Goal: Find specific page/section: Find specific page/section

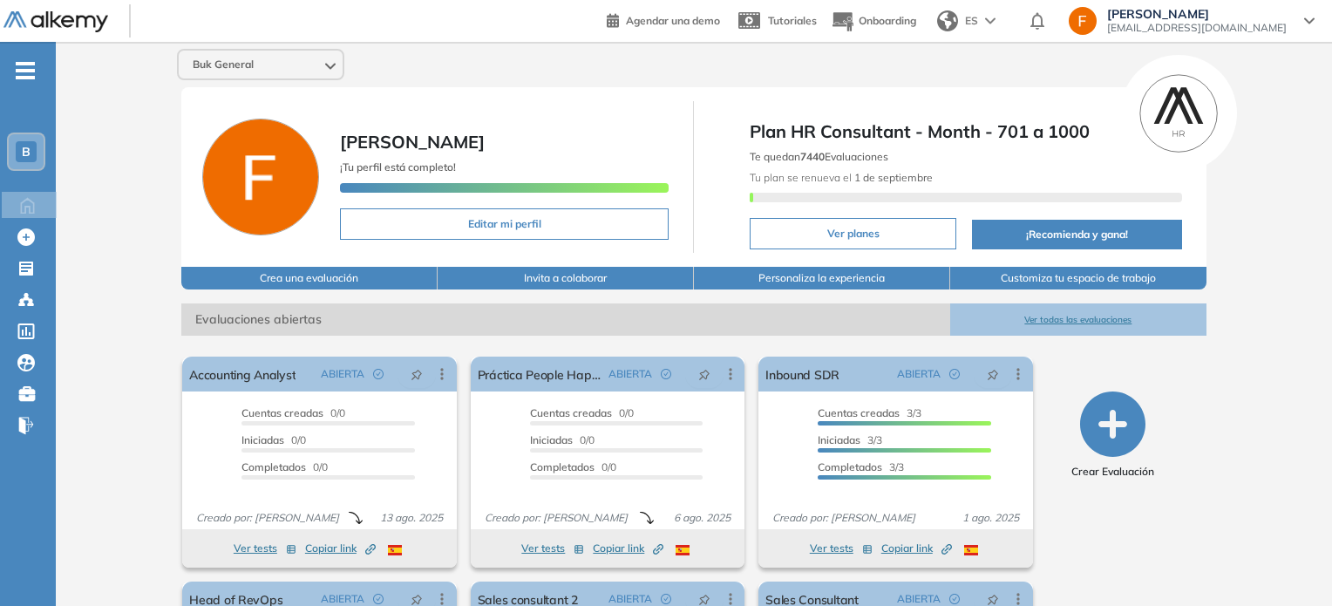
scroll to position [56, 0]
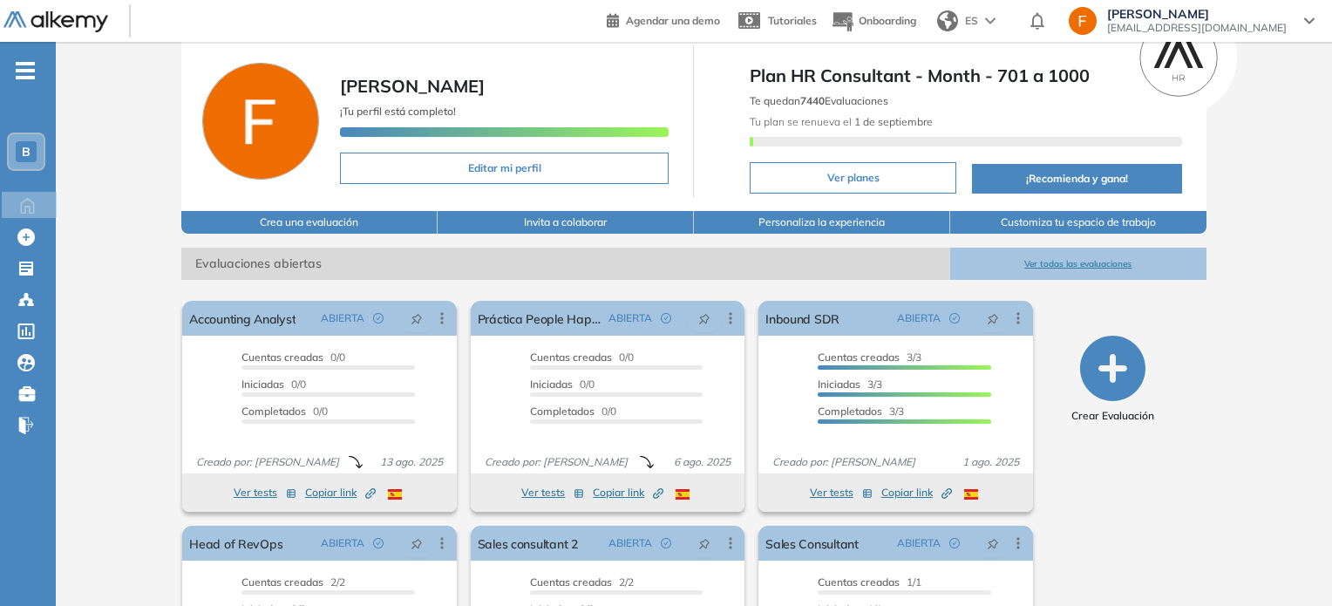
click at [1070, 269] on button "Ver todas las evaluaciones" at bounding box center [1078, 264] width 256 height 32
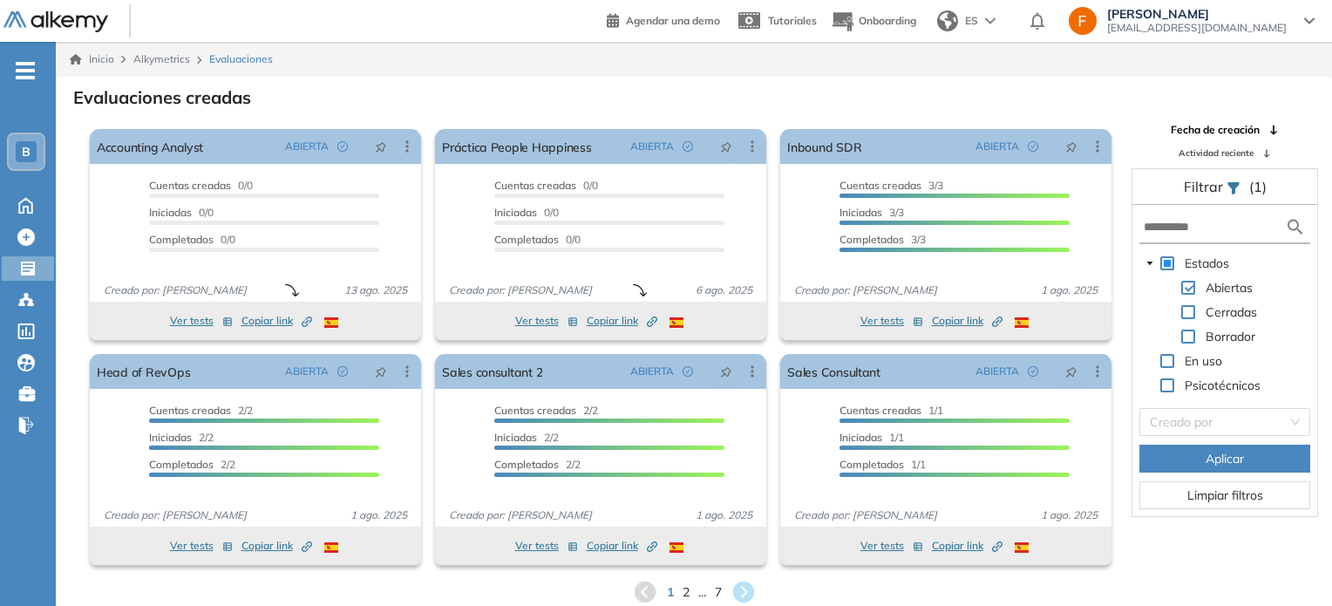
scroll to position [42, 0]
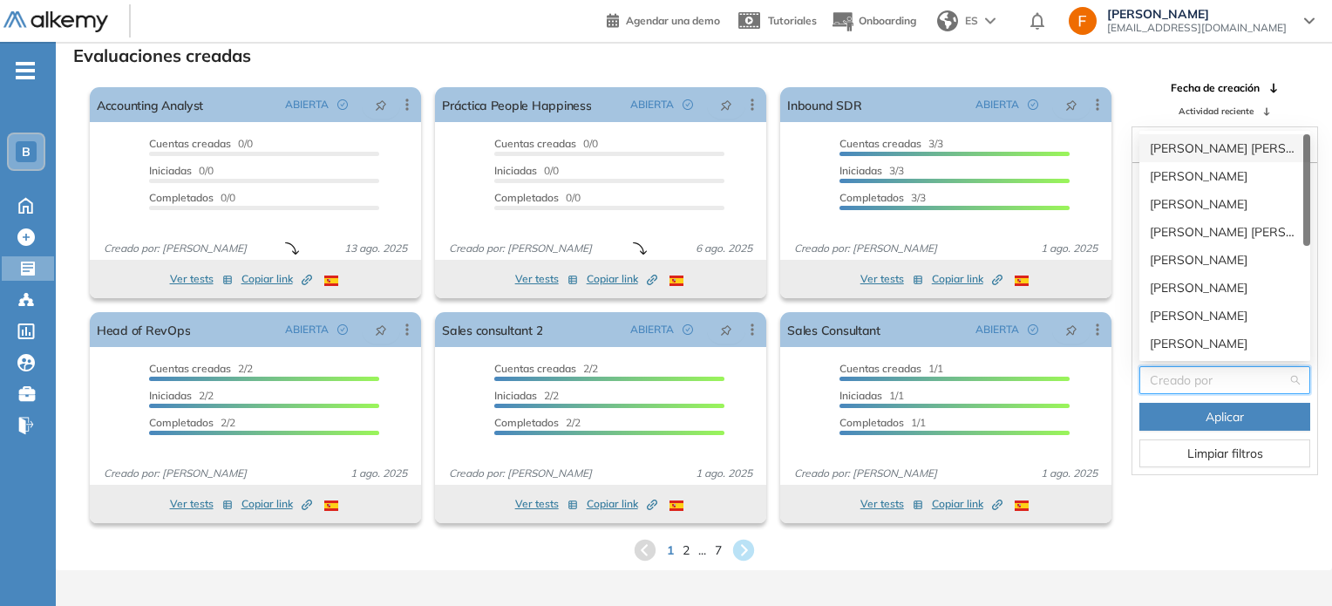
click at [1175, 385] on input "search" at bounding box center [1219, 380] width 138 height 26
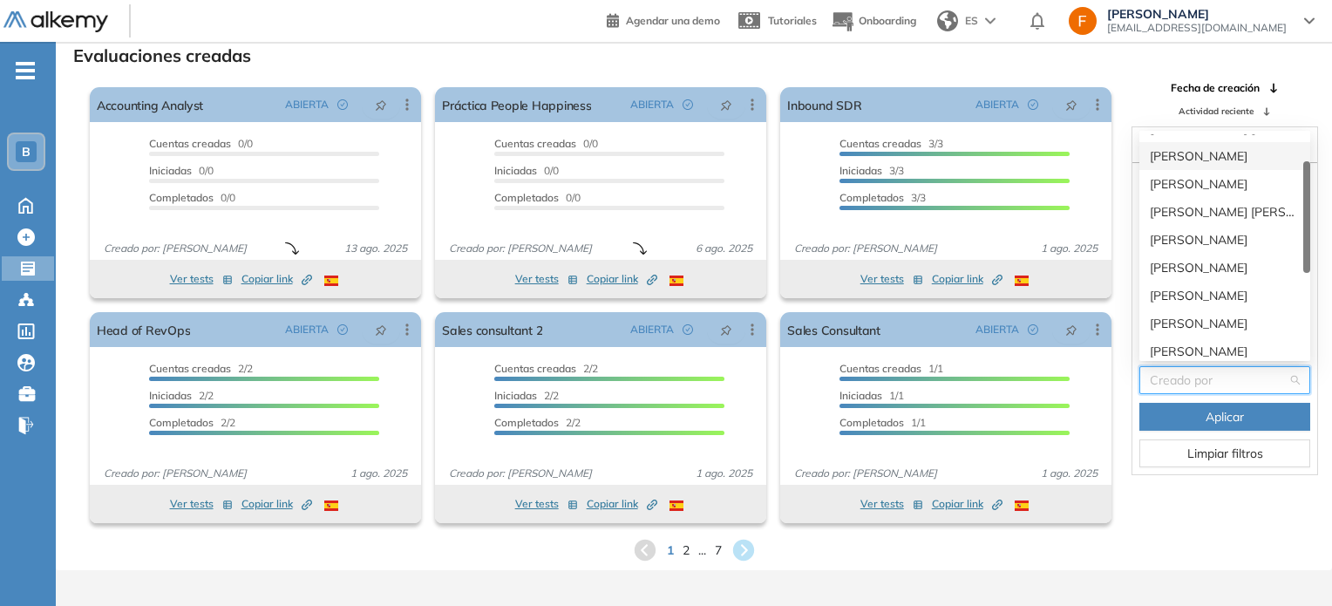
scroll to position [84, 0]
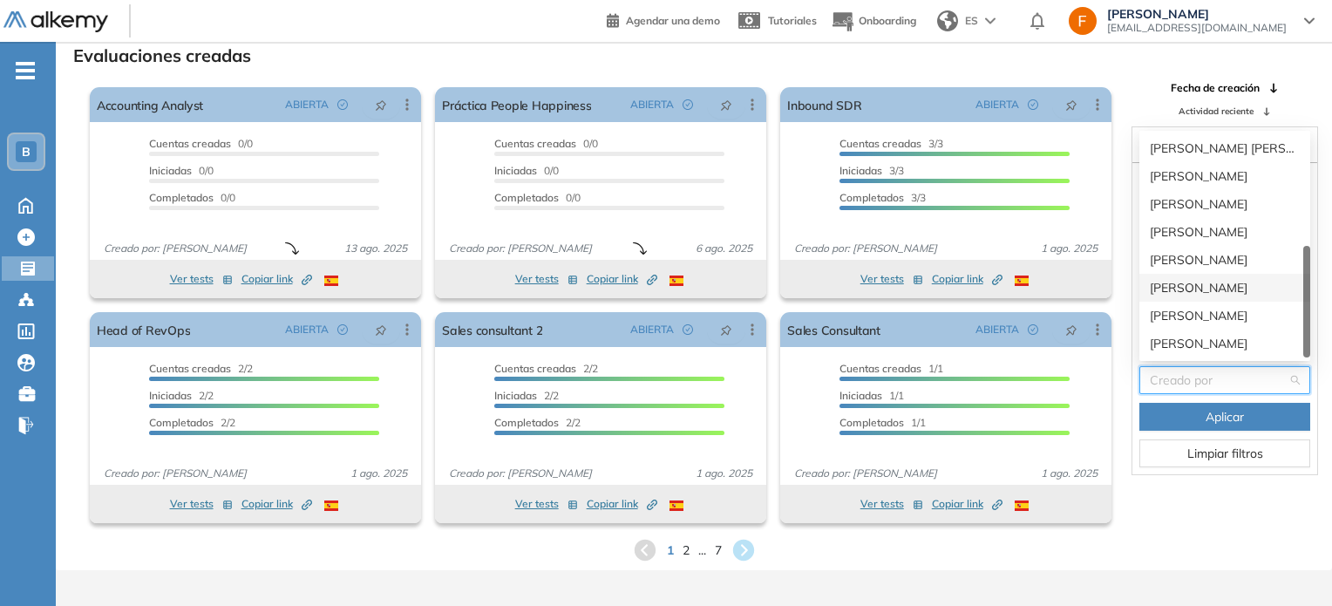
click at [1193, 295] on div "[PERSON_NAME]" at bounding box center [1225, 287] width 150 height 19
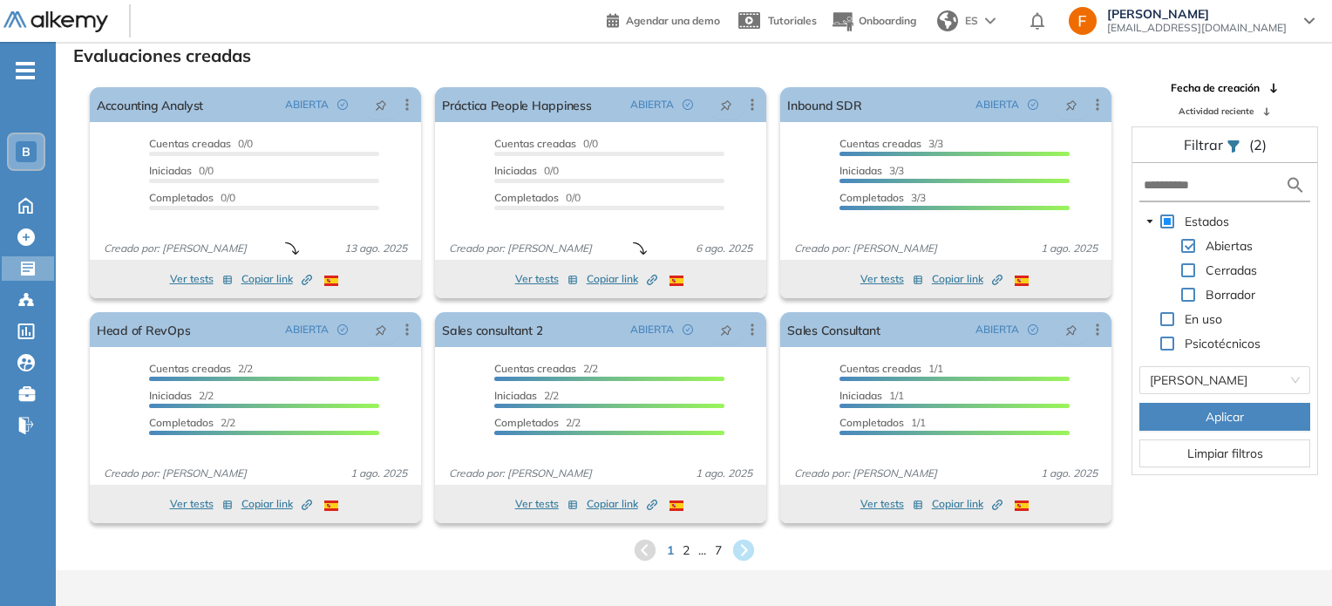
click at [1188, 271] on span at bounding box center [1188, 270] width 14 height 14
click at [1224, 410] on span "Aplicar" at bounding box center [1224, 416] width 38 height 19
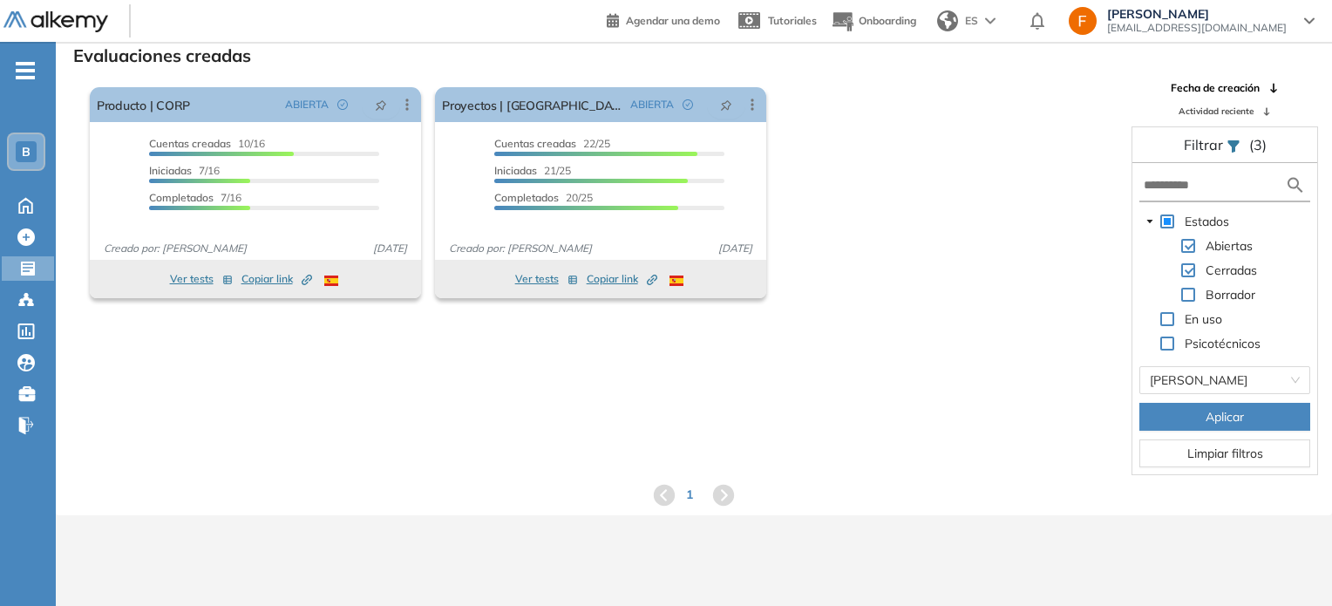
scroll to position [0, 0]
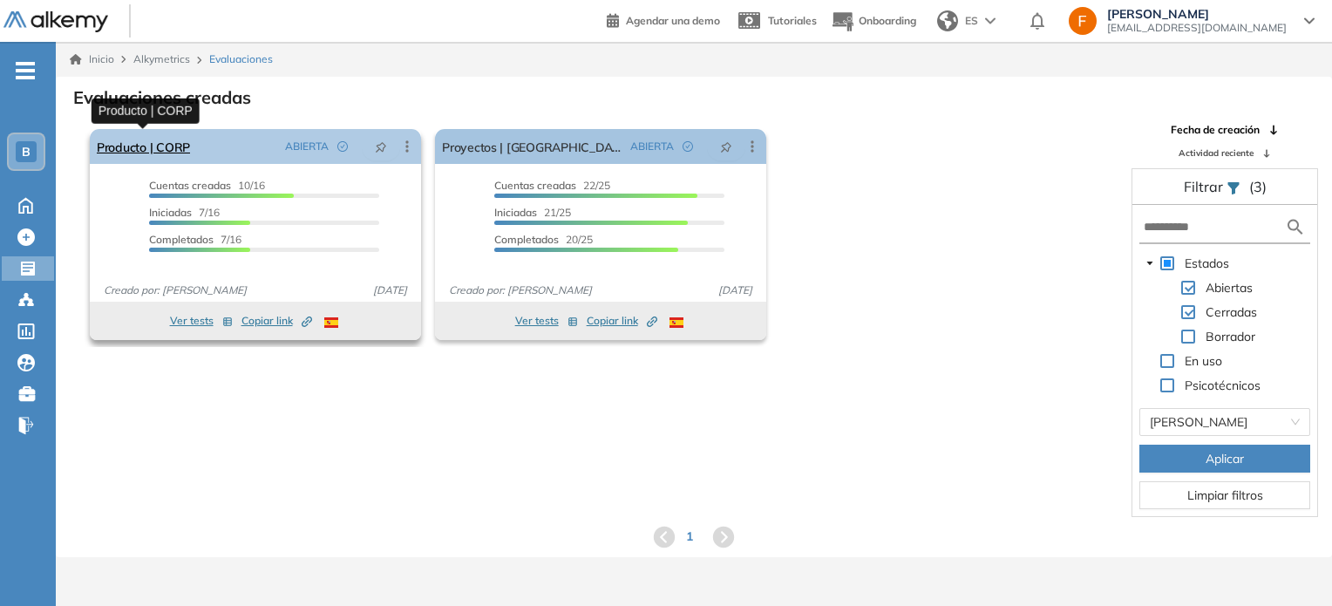
click at [139, 147] on link "Producto | CORP" at bounding box center [143, 146] width 93 height 35
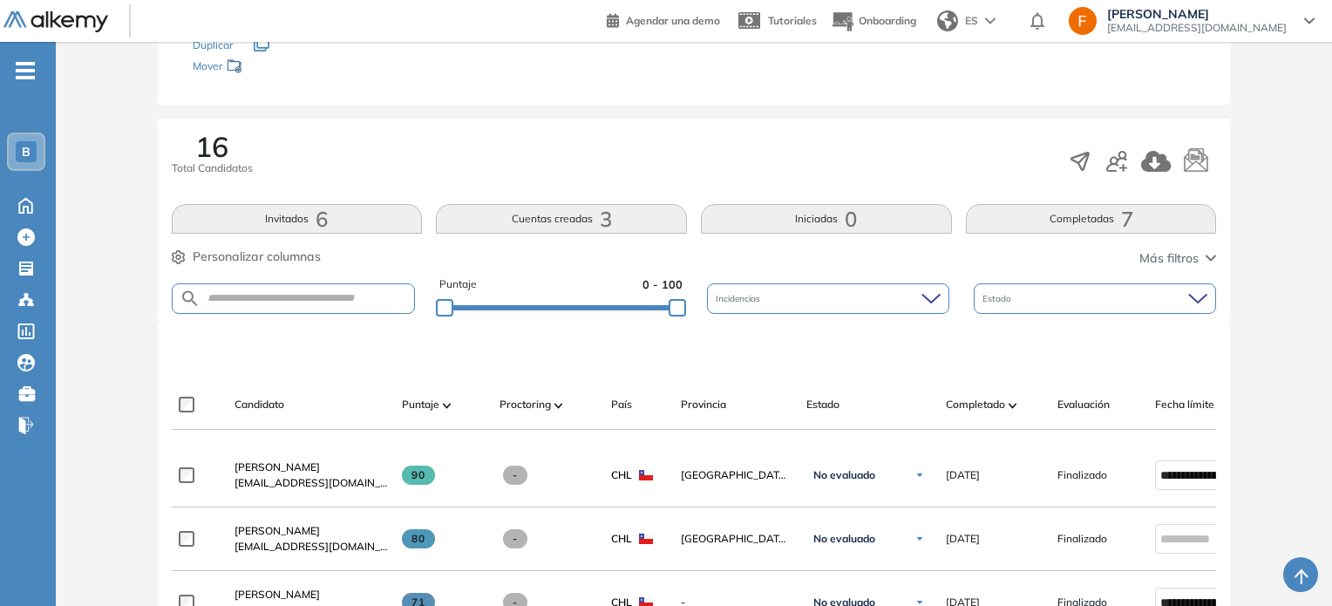
scroll to position [212, 0]
click at [1008, 215] on button "Completadas 7" at bounding box center [1091, 218] width 251 height 30
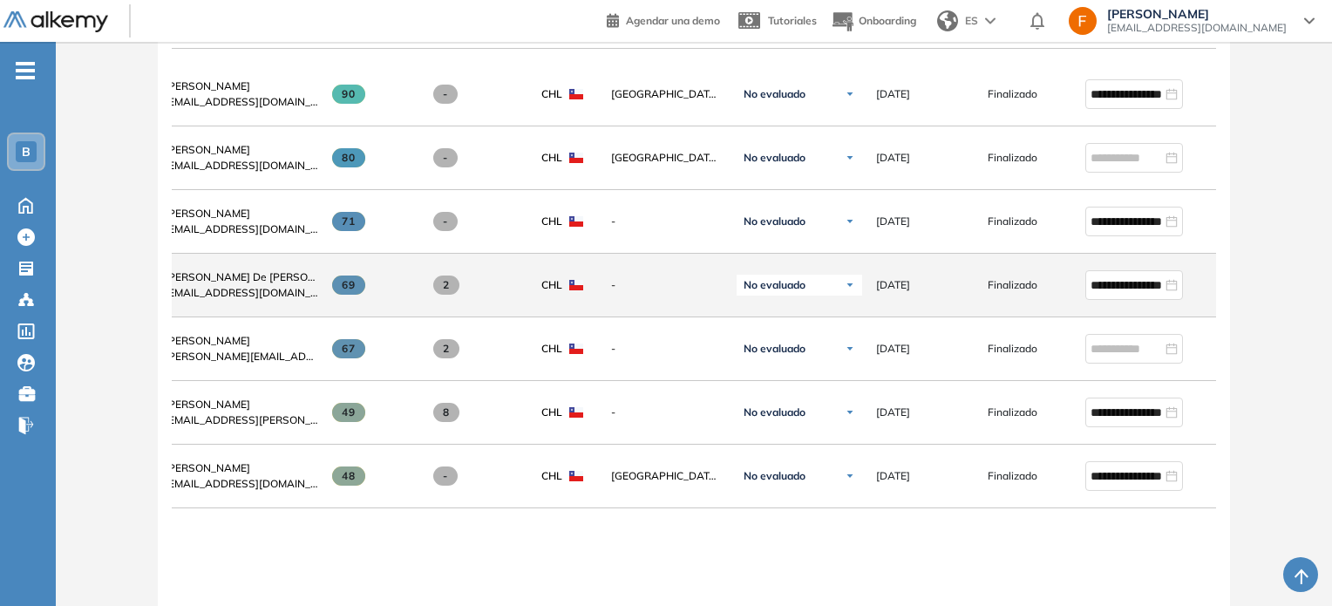
scroll to position [593, 0]
